Goal: Browse casually: Explore the website without a specific task or goal

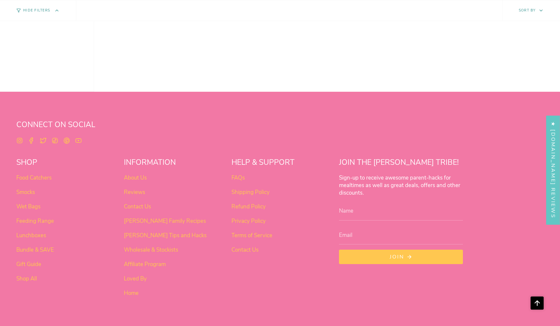
scroll to position [542, 0]
